Goal: Transaction & Acquisition: Book appointment/travel/reservation

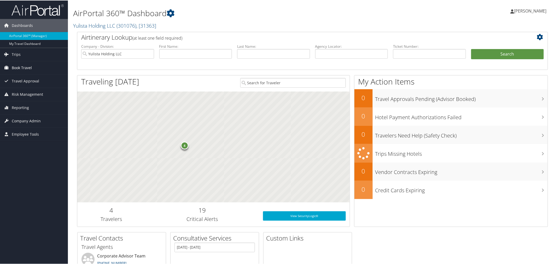
click at [28, 69] on span "Book Travel" at bounding box center [22, 67] width 20 height 13
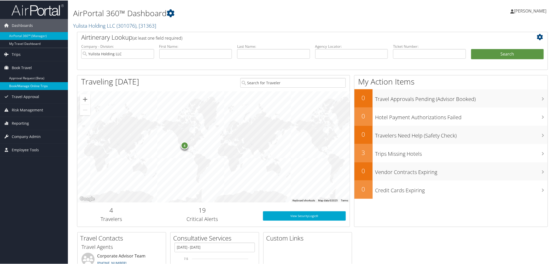
click at [27, 86] on link "Book/Manage Online Trips" at bounding box center [34, 86] width 68 height 8
